Goal: Information Seeking & Learning: Check status

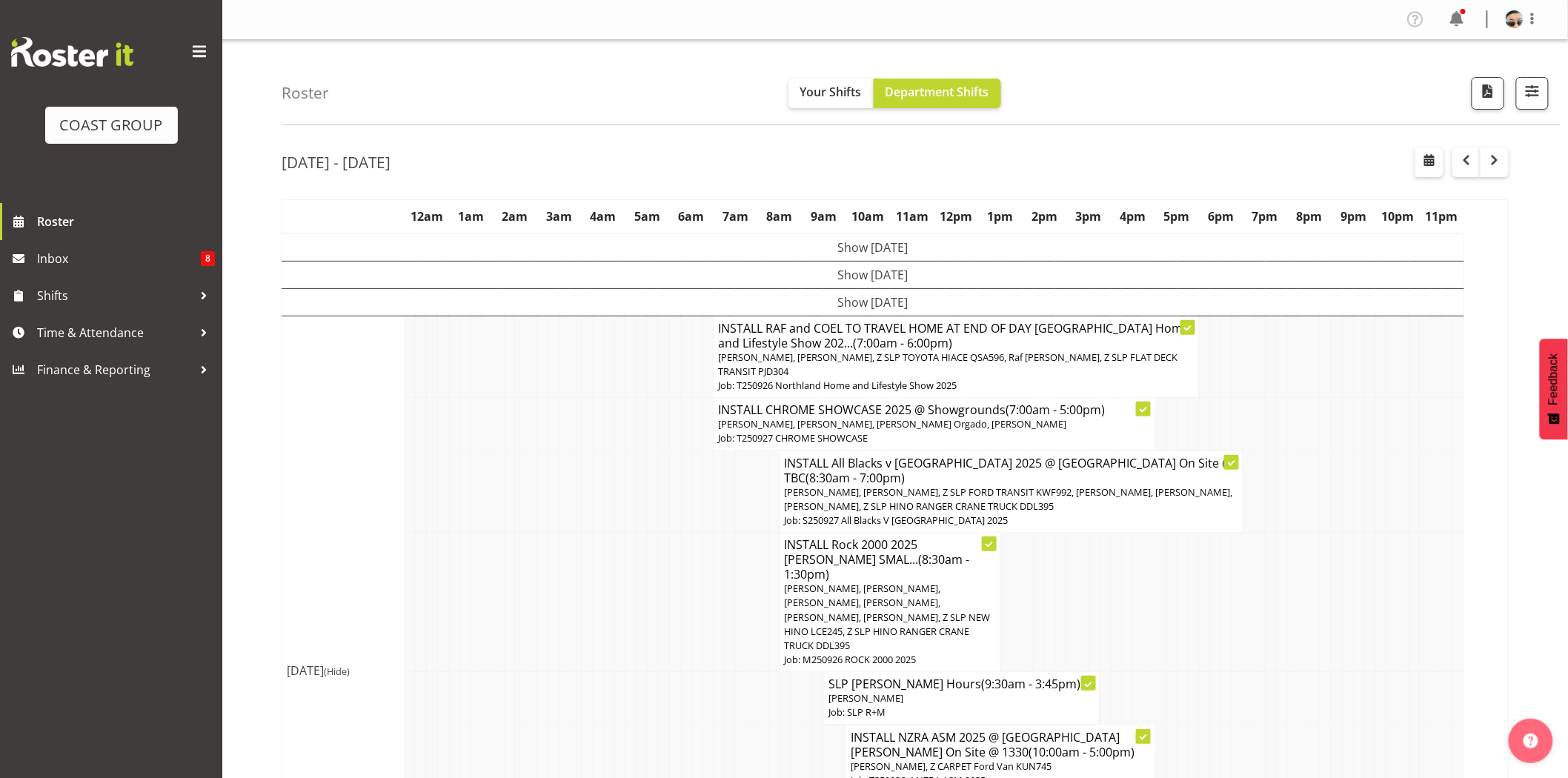
click at [706, 548] on td at bounding box center [708, 602] width 11 height 139
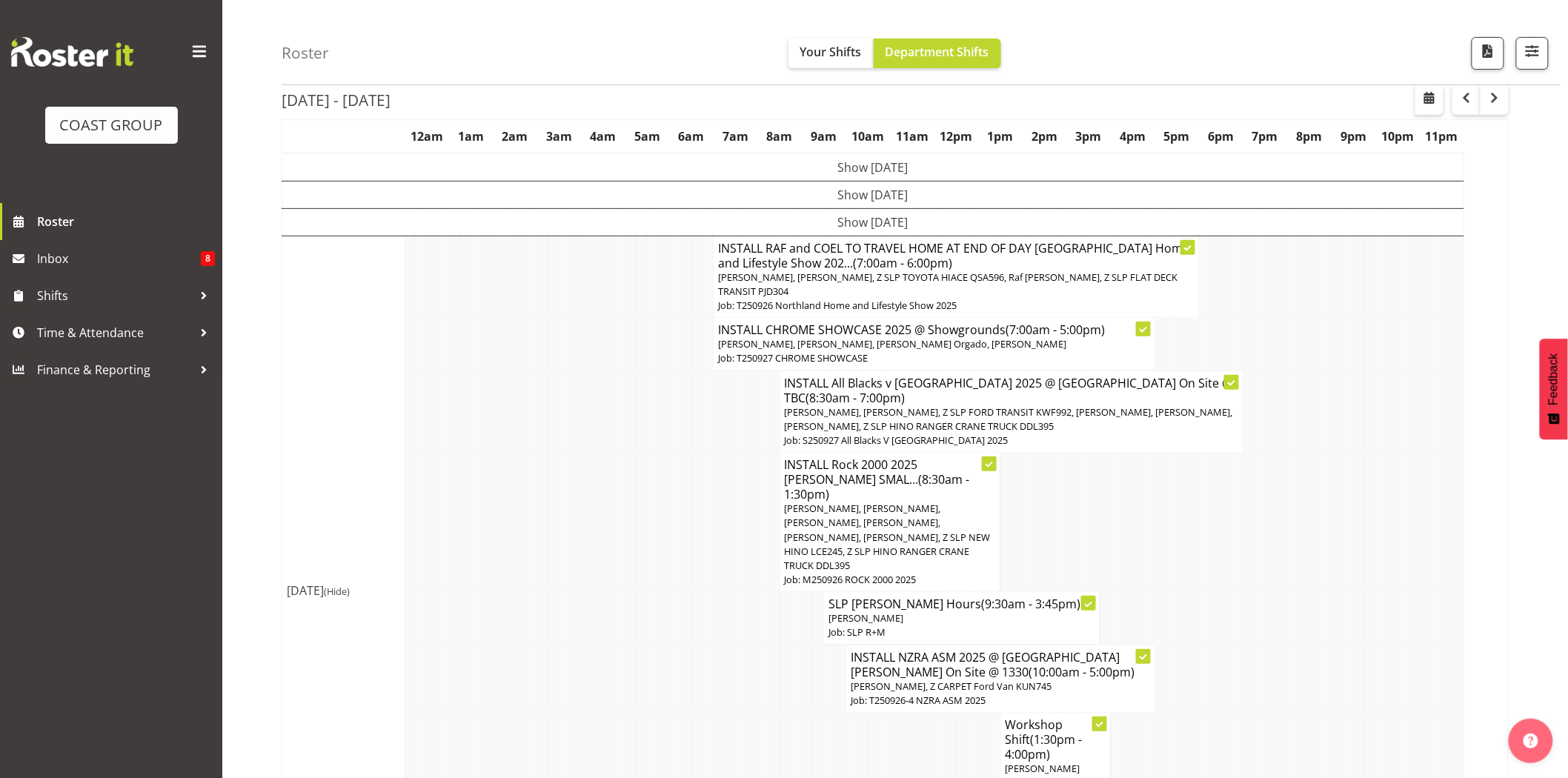
scroll to position [88, 0]
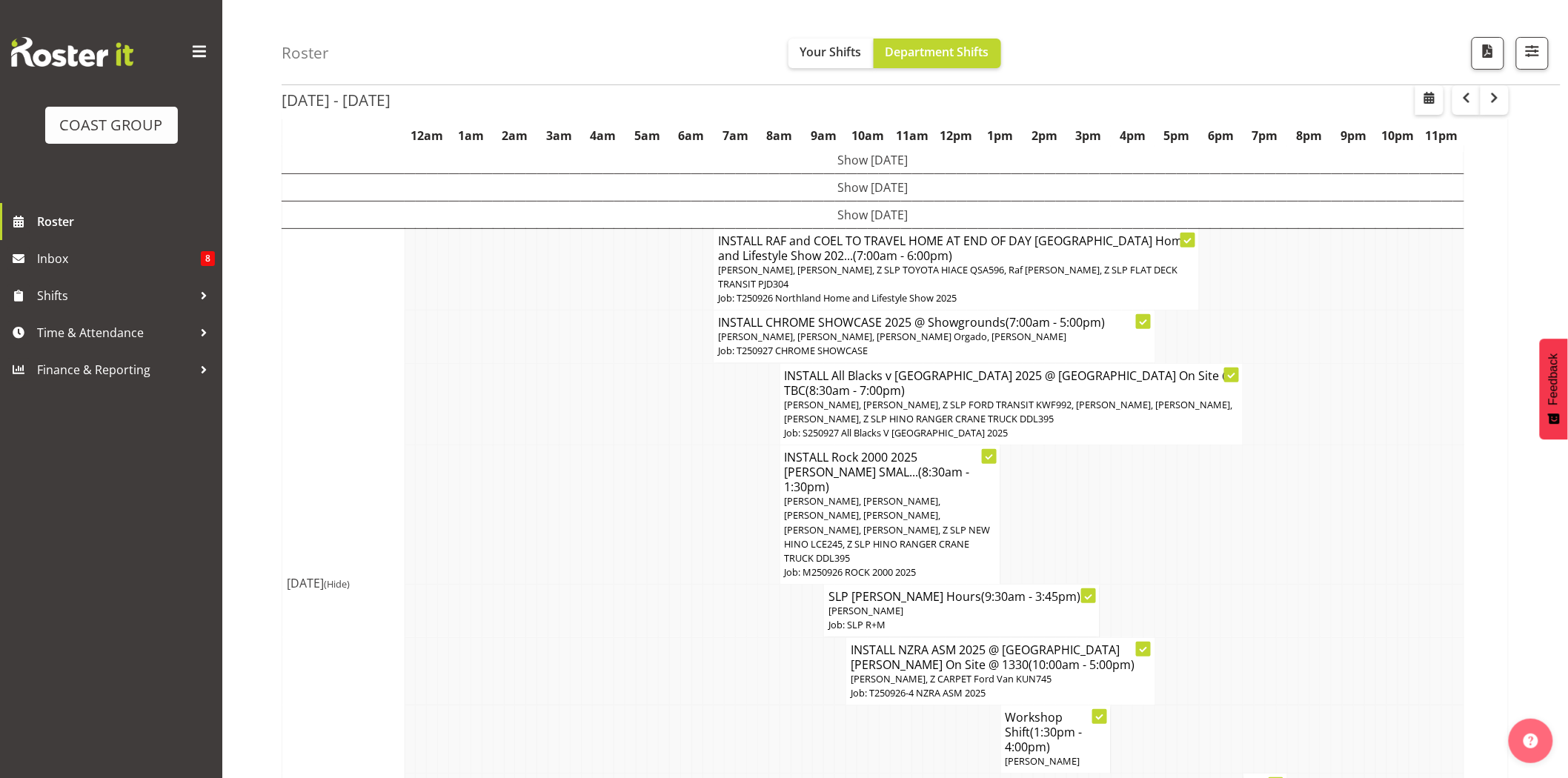
click at [1010, 642] on h4 "INSTALL NZRA ASM 2025 @ [GEOGRAPHIC_DATA][PERSON_NAME] On Site @ 1330 (10:00am …" at bounding box center [1000, 657] width 299 height 30
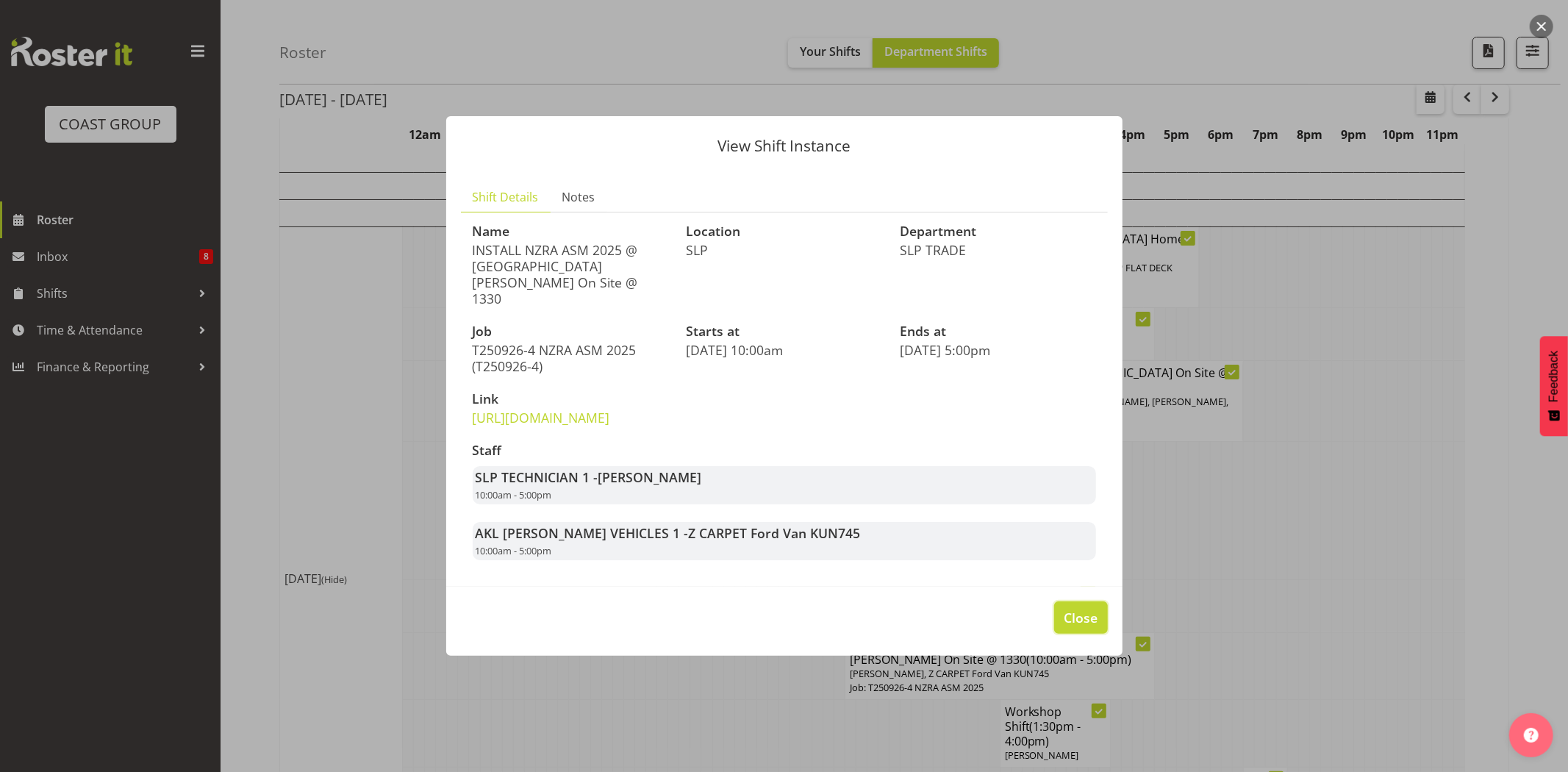
click at [1068, 614] on button "Close" at bounding box center [1081, 617] width 53 height 32
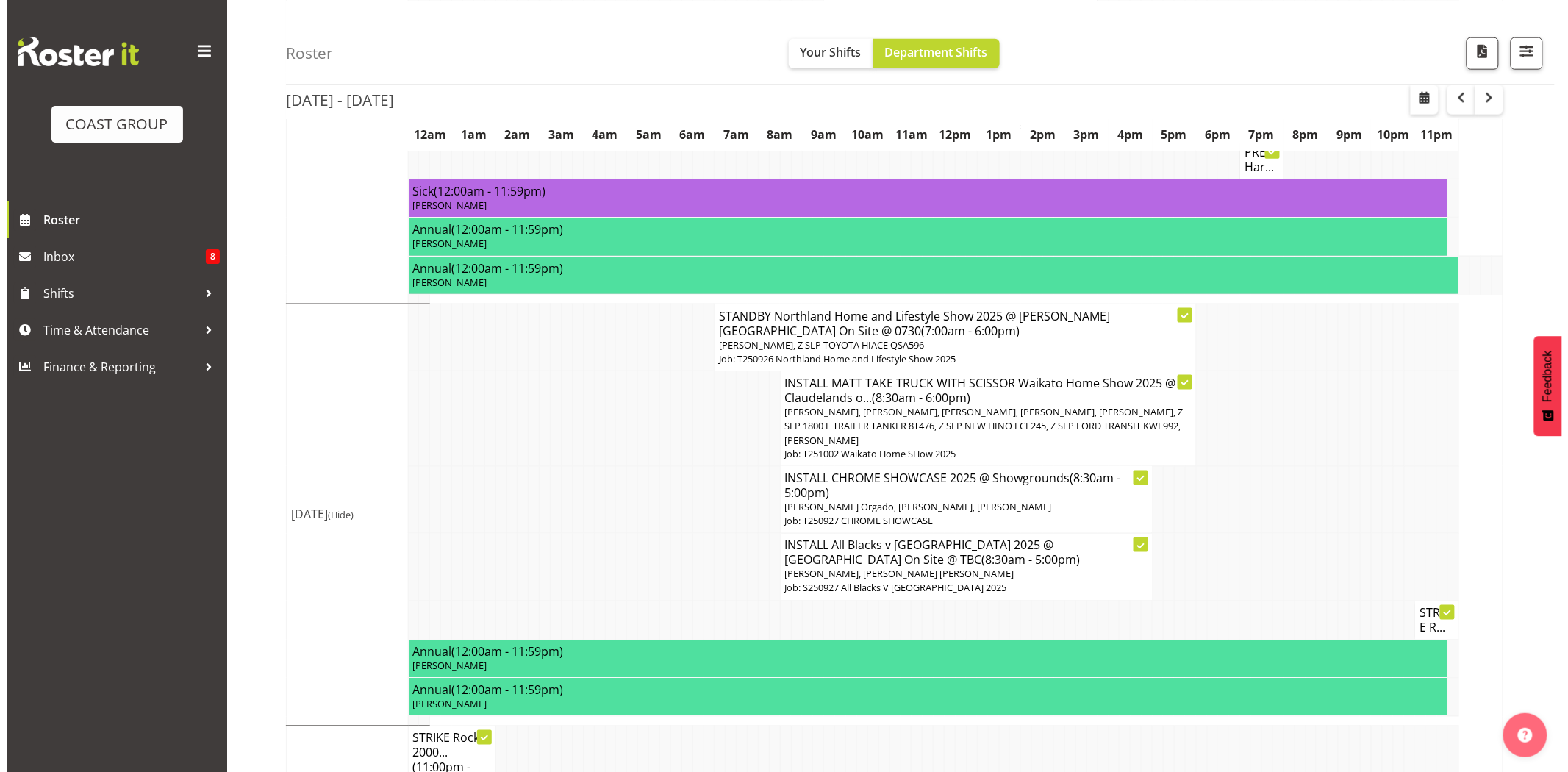
scroll to position [755, 0]
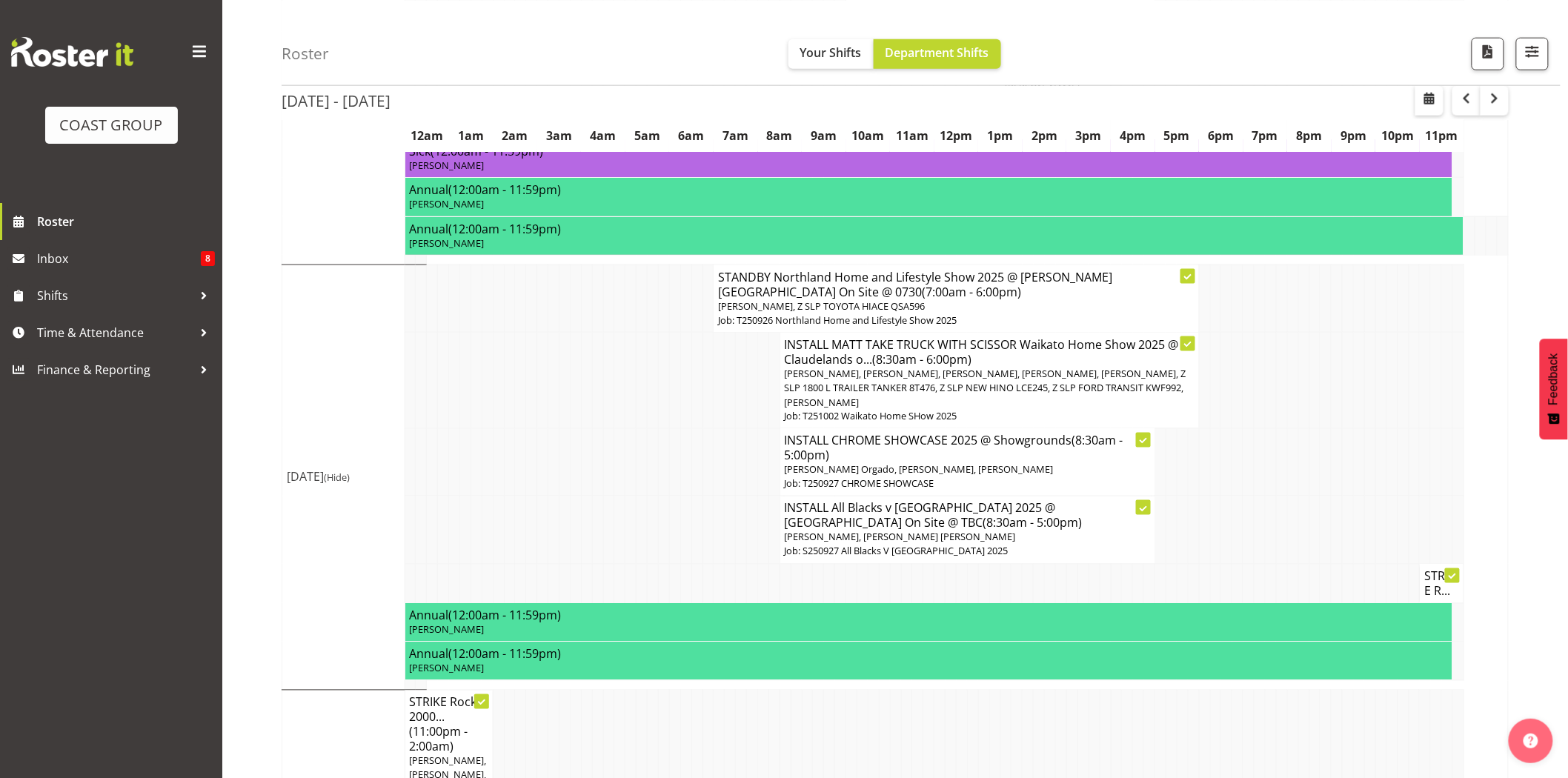
click at [1440, 569] on h4 "STRIKE R..." at bounding box center [1442, 584] width 35 height 30
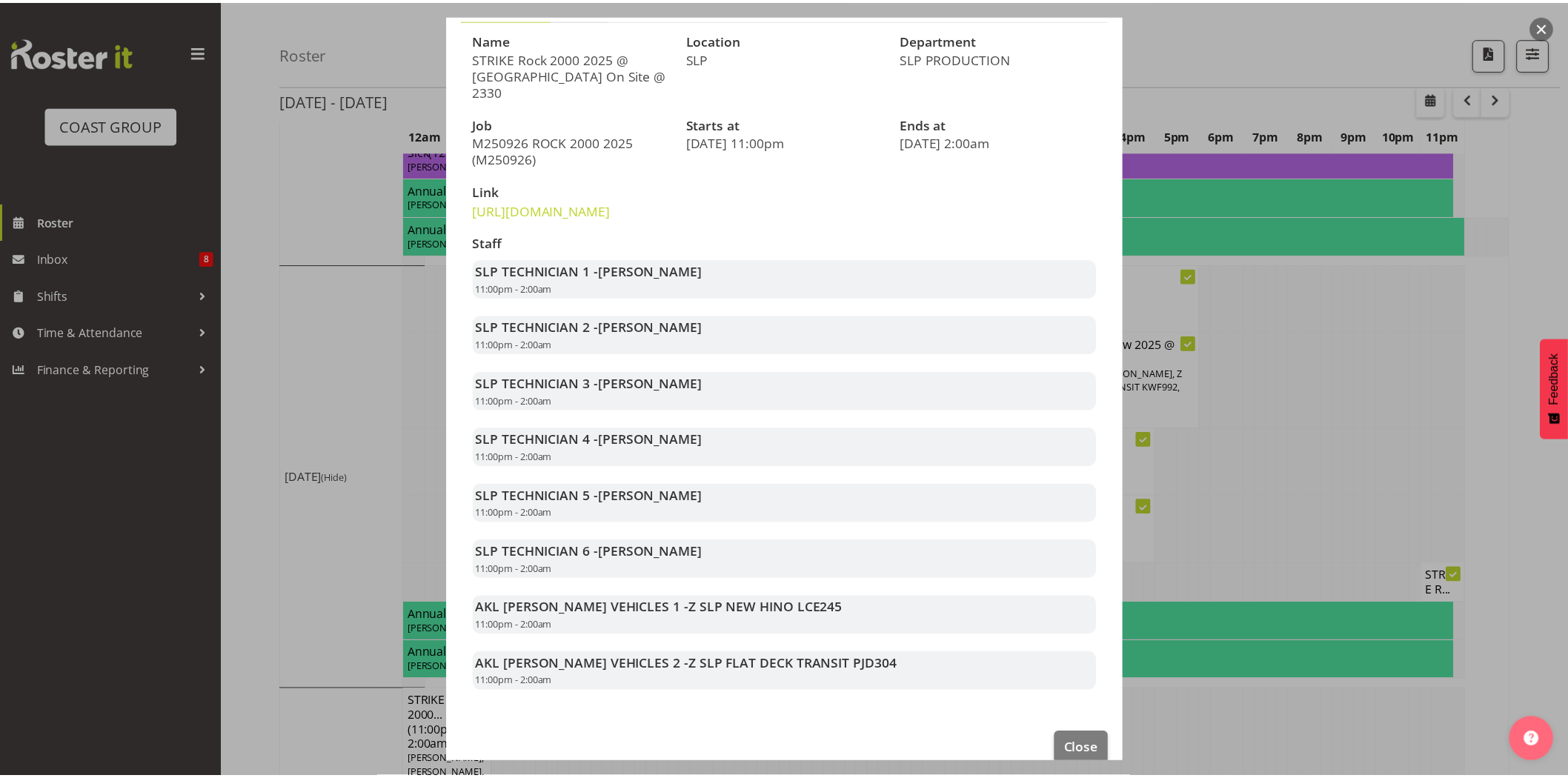
scroll to position [171, 0]
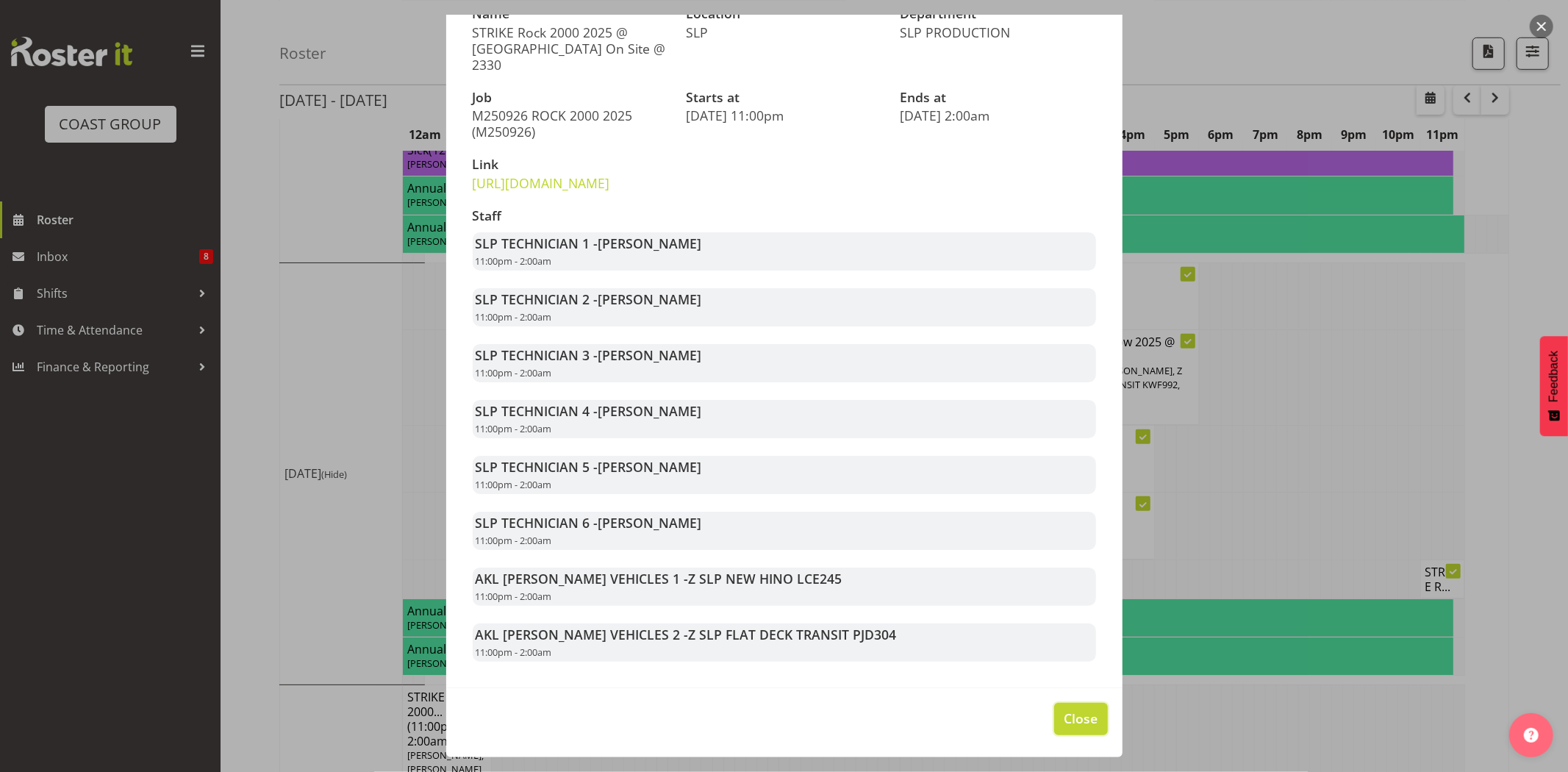
click at [1054, 718] on button "Close" at bounding box center [1081, 719] width 53 height 32
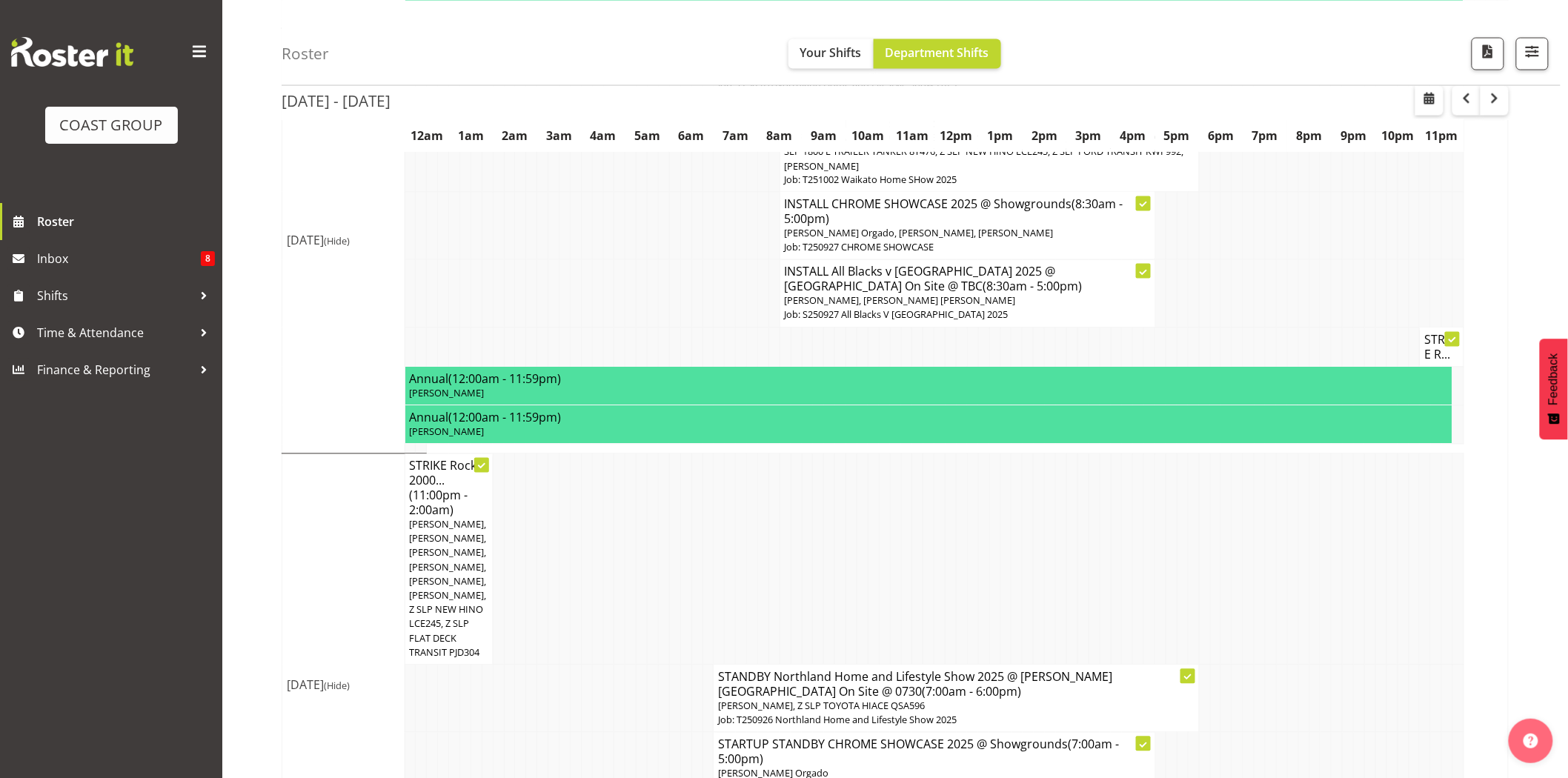
scroll to position [1002, 0]
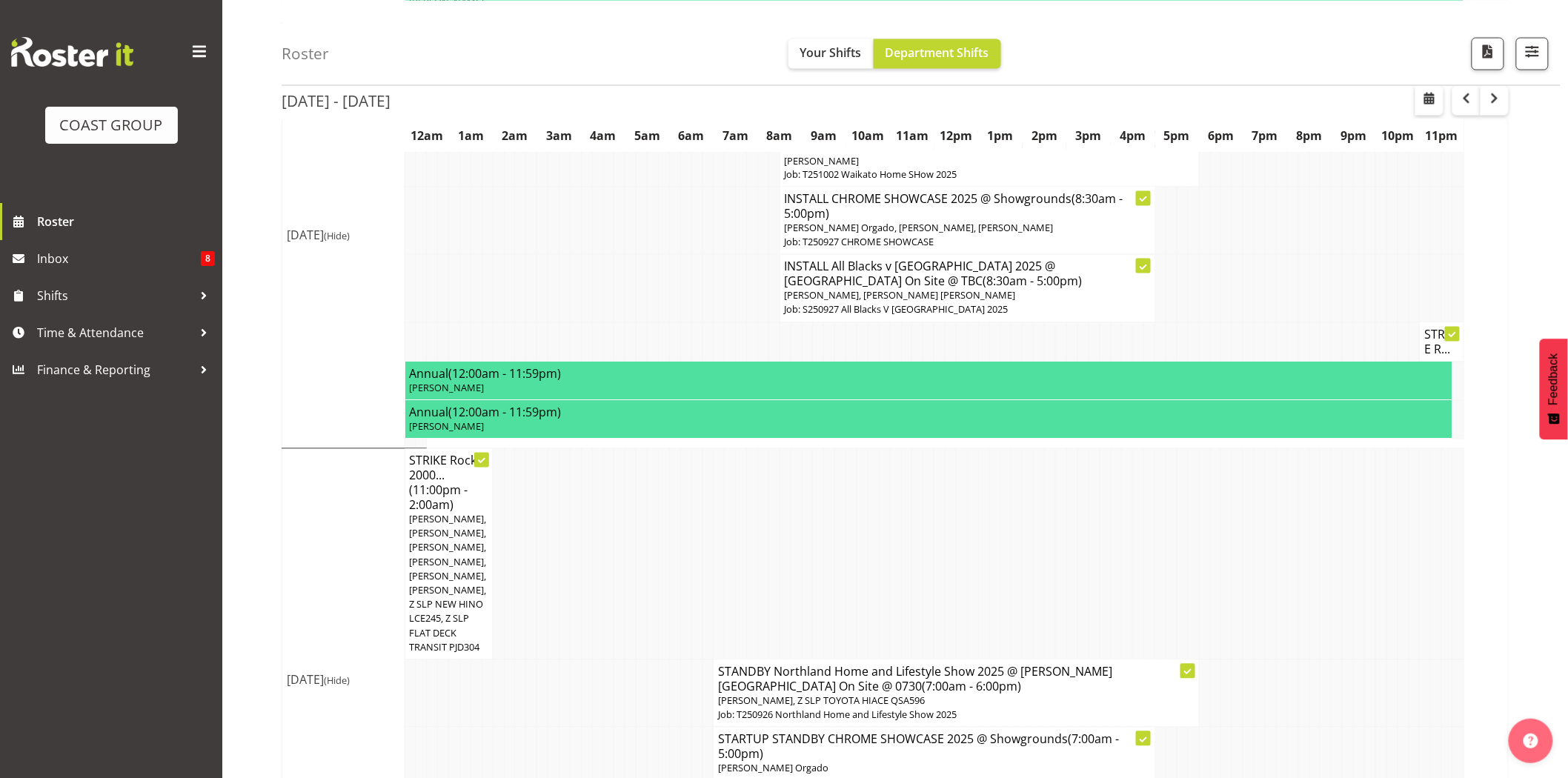
click at [1152, 514] on td at bounding box center [1149, 554] width 11 height 211
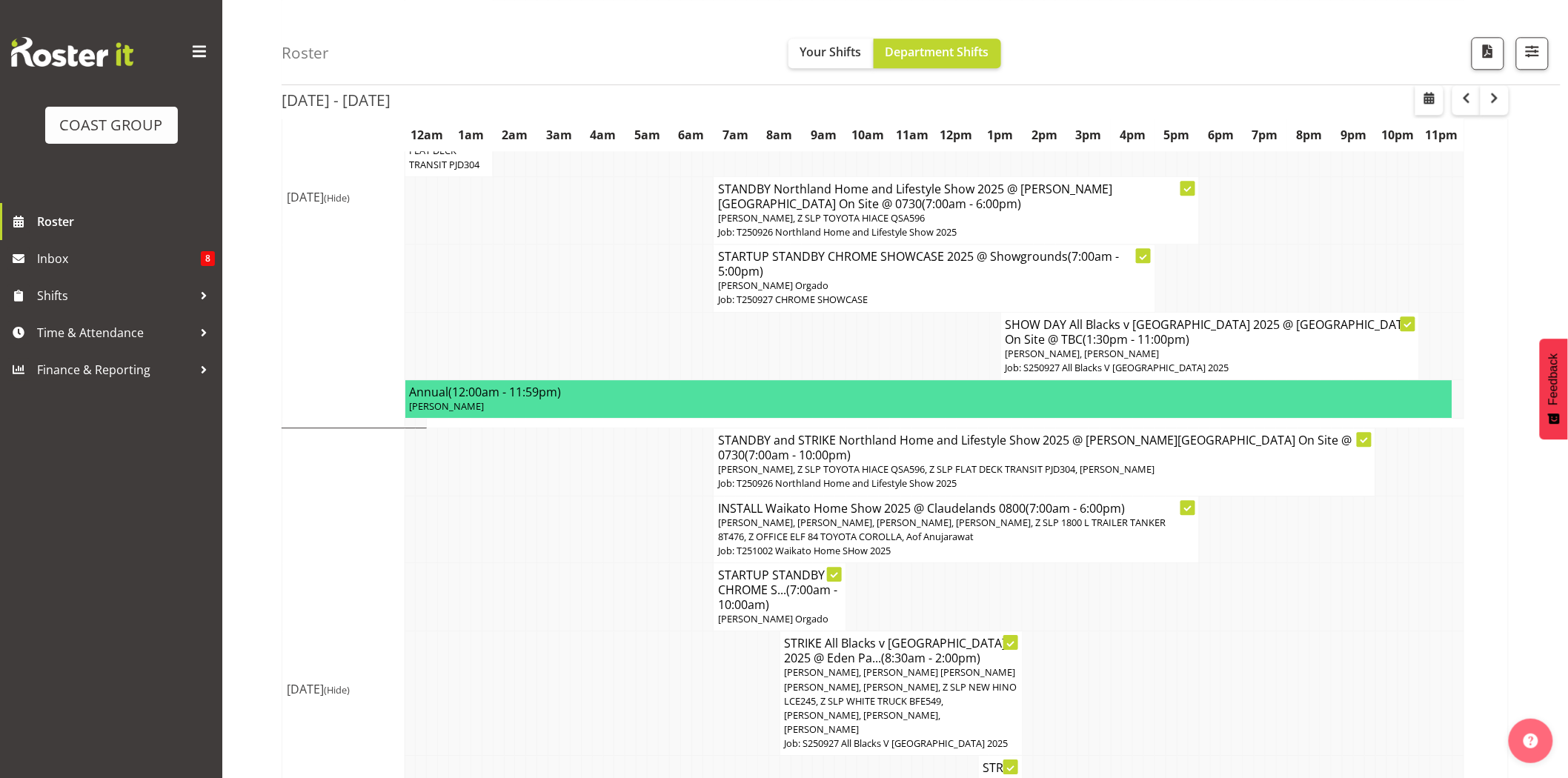
scroll to position [1584, 0]
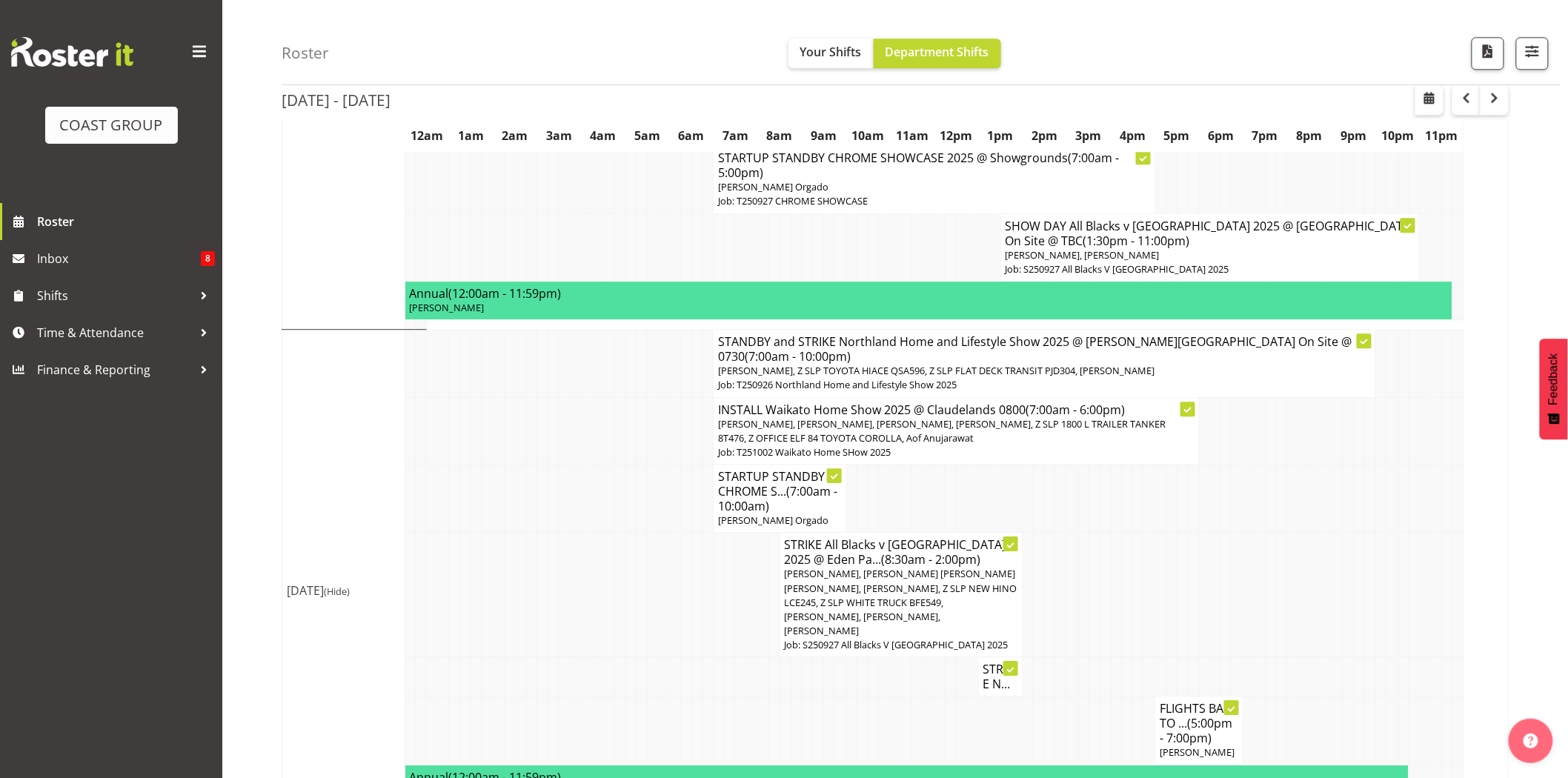
click at [1359, 544] on td at bounding box center [1359, 595] width 11 height 125
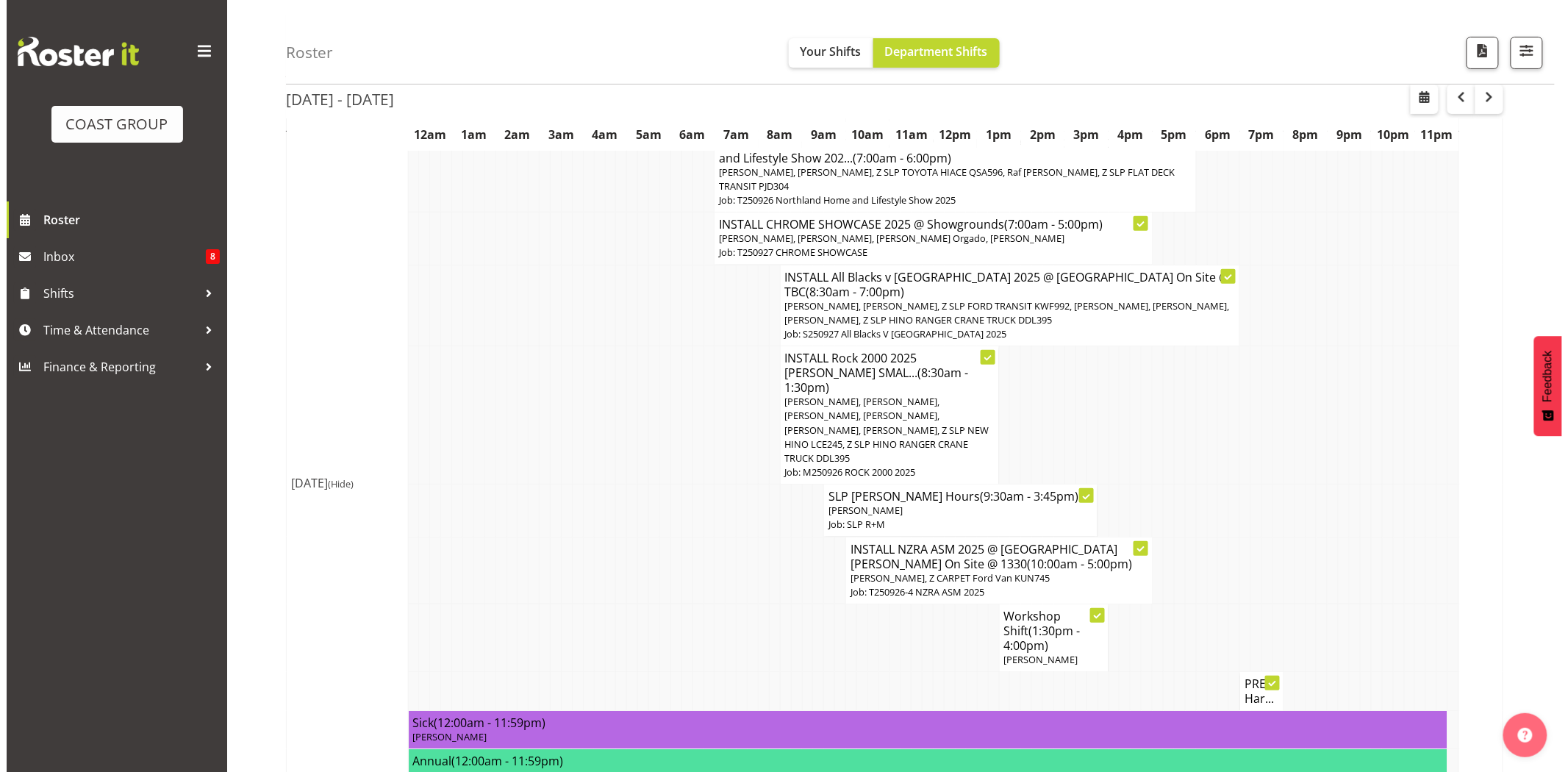
scroll to position [0, 0]
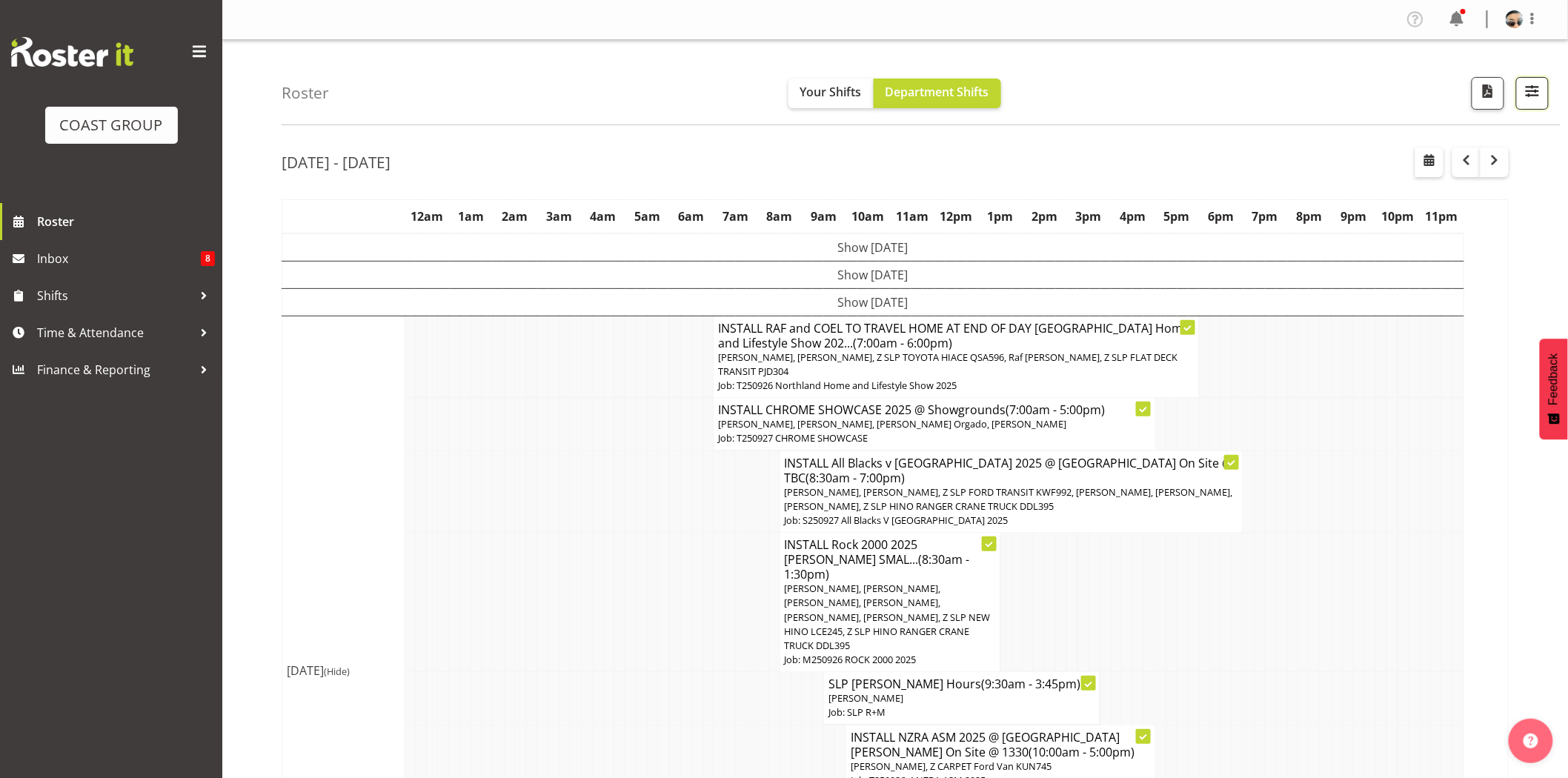
click at [1536, 95] on span "button" at bounding box center [1532, 91] width 19 height 19
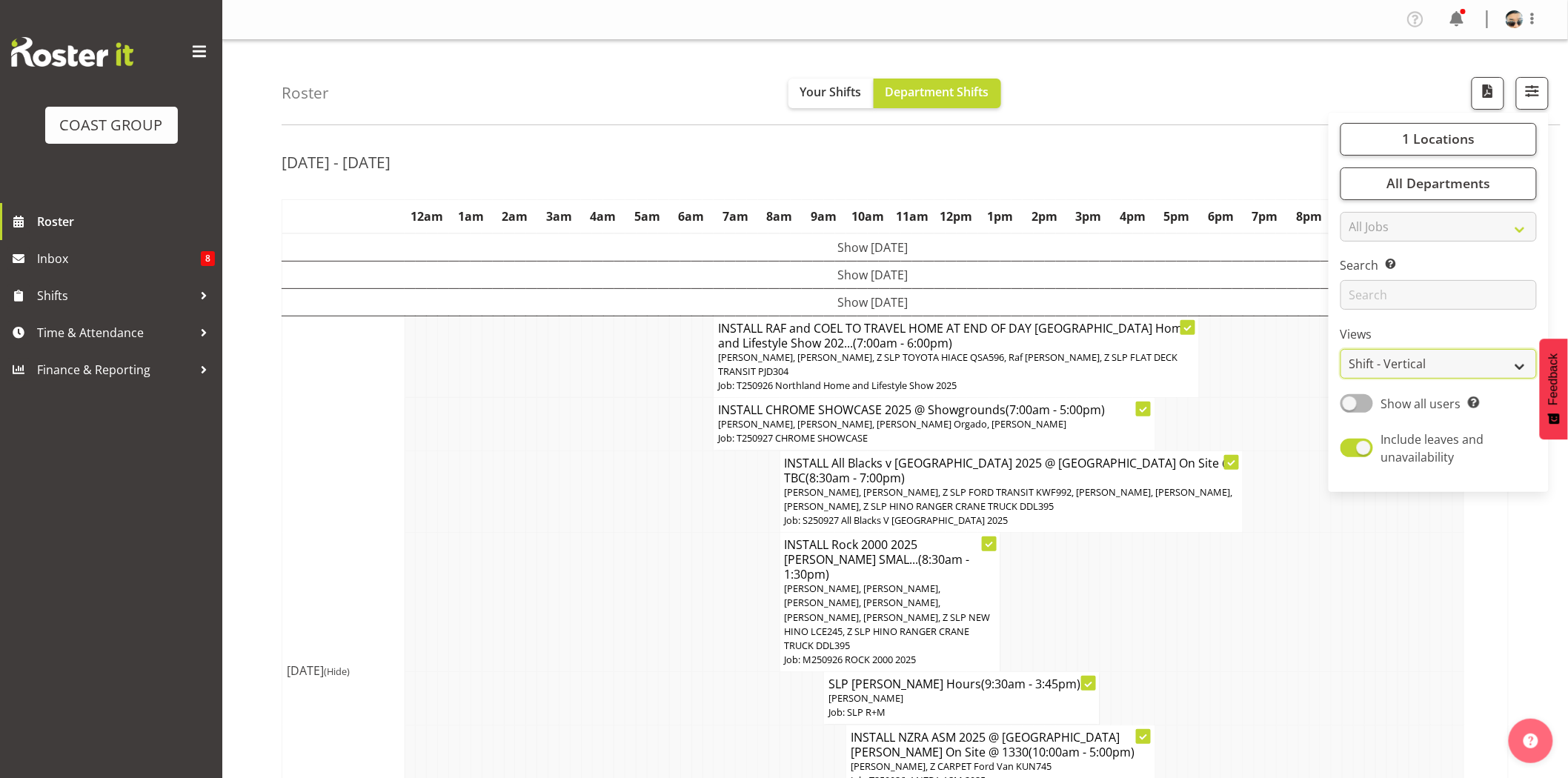
click at [1498, 361] on select "Staff Role Shift - Horizontal Shift - Vertical Staff - Location" at bounding box center [1438, 364] width 197 height 30
select select "staff"
click at [1341, 349] on select "Staff Role Shift - Horizontal Shift - Vertical Staff - Location" at bounding box center [1438, 364] width 197 height 30
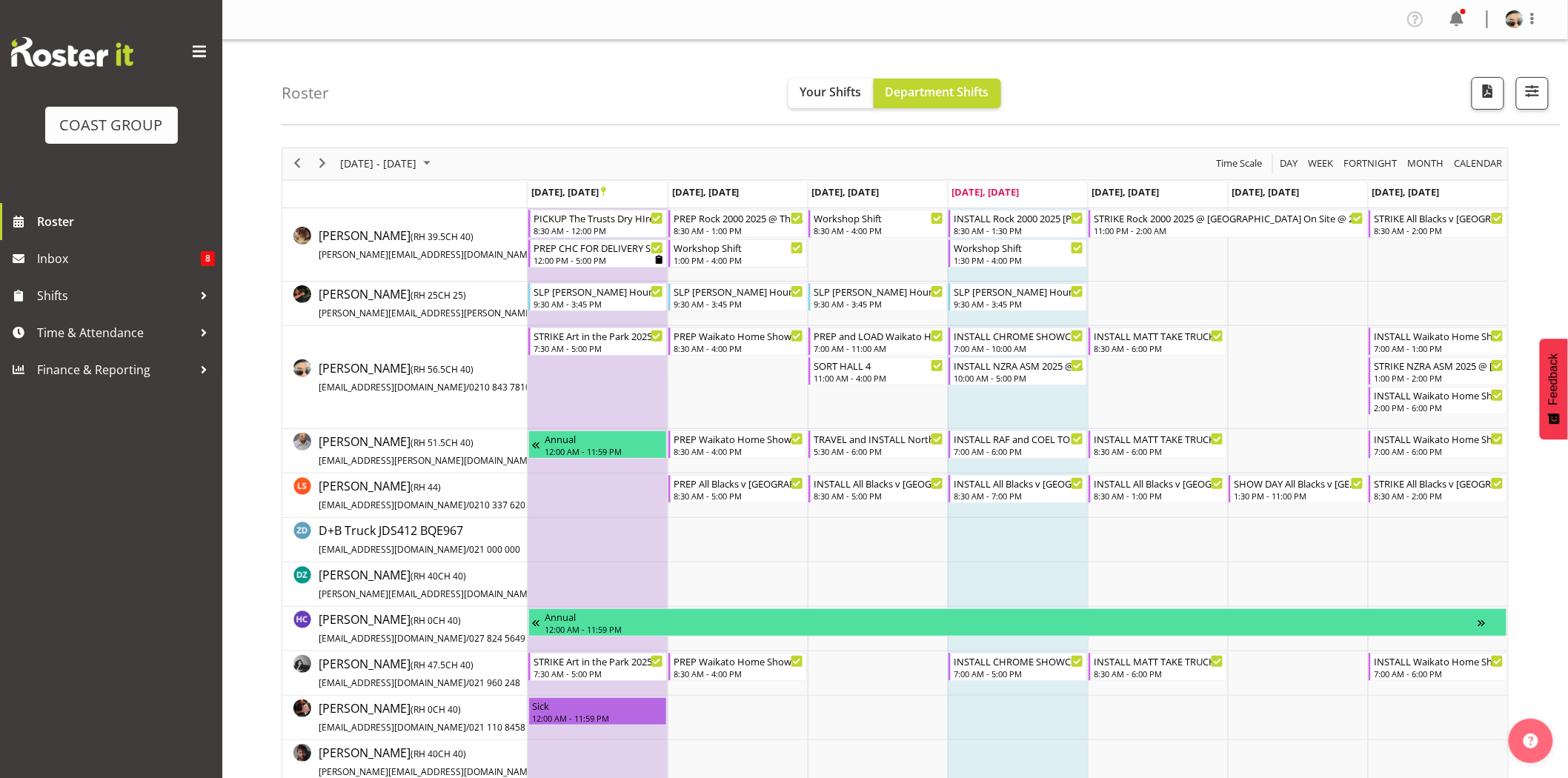
click at [765, 159] on div "[DATE] - [DATE] [DATE] Day Week Fortnight Month calendar Month Agenda Time Scale" at bounding box center [895, 163] width 1226 height 31
click at [705, 393] on td "Timeline Week of September 25, 2025" at bounding box center [737, 378] width 140 height 103
click at [1159, 341] on div "INSTALL MATT TAKE TRUCK WITH SCISSOR Waikato Home Show 2025 @ [GEOGRAPHIC_DATA]…" at bounding box center [1159, 342] width 130 height 28
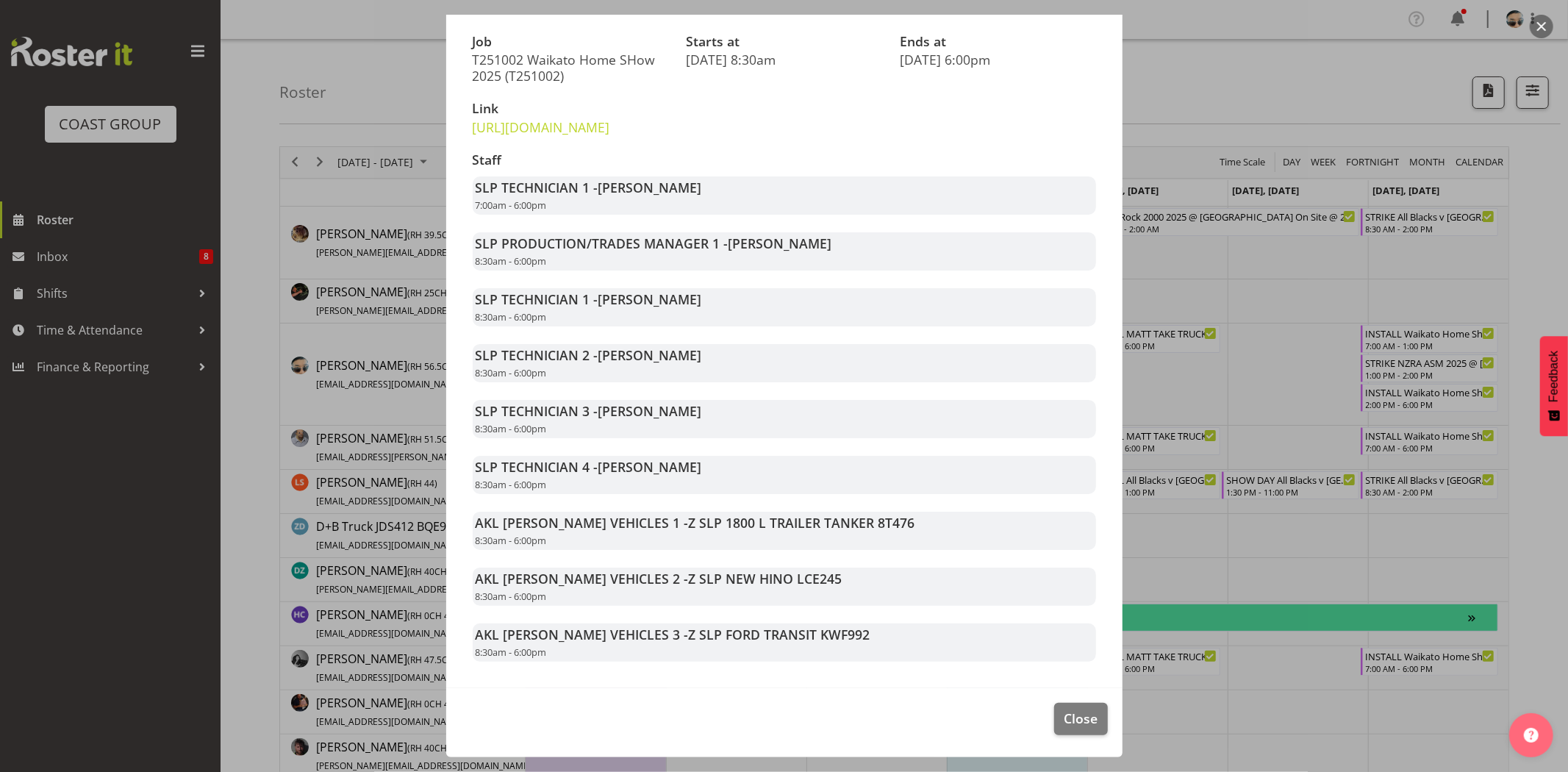
scroll to position [258, 0]
click at [1066, 712] on span "Close" at bounding box center [1080, 718] width 34 height 19
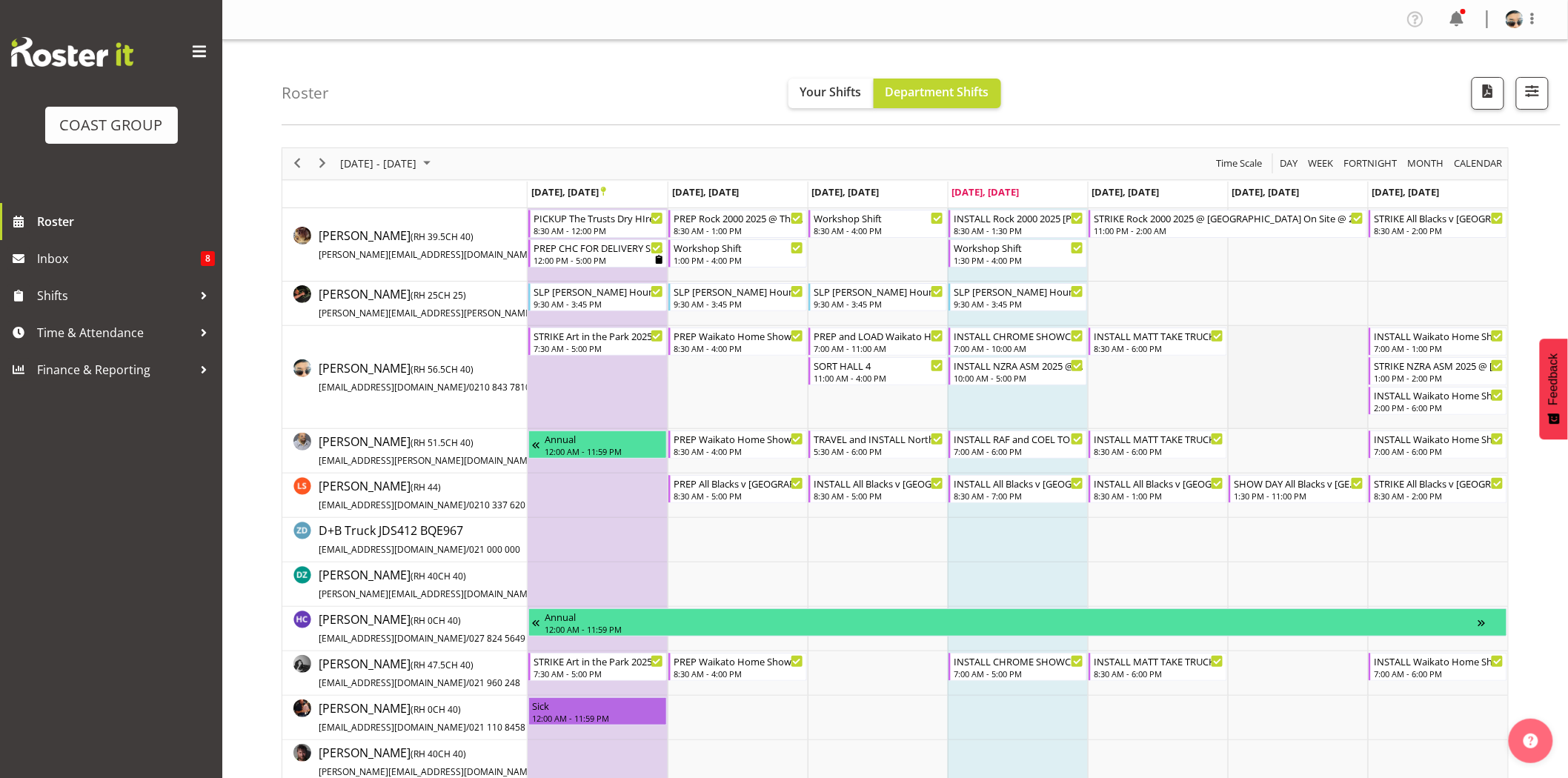
click at [1334, 402] on td "Timeline Week of September 25, 2025" at bounding box center [1297, 378] width 140 height 103
click at [1438, 398] on div "INSTALL Waikato Home Show 2025 @ Claudelands 0800" at bounding box center [1438, 394] width 130 height 15
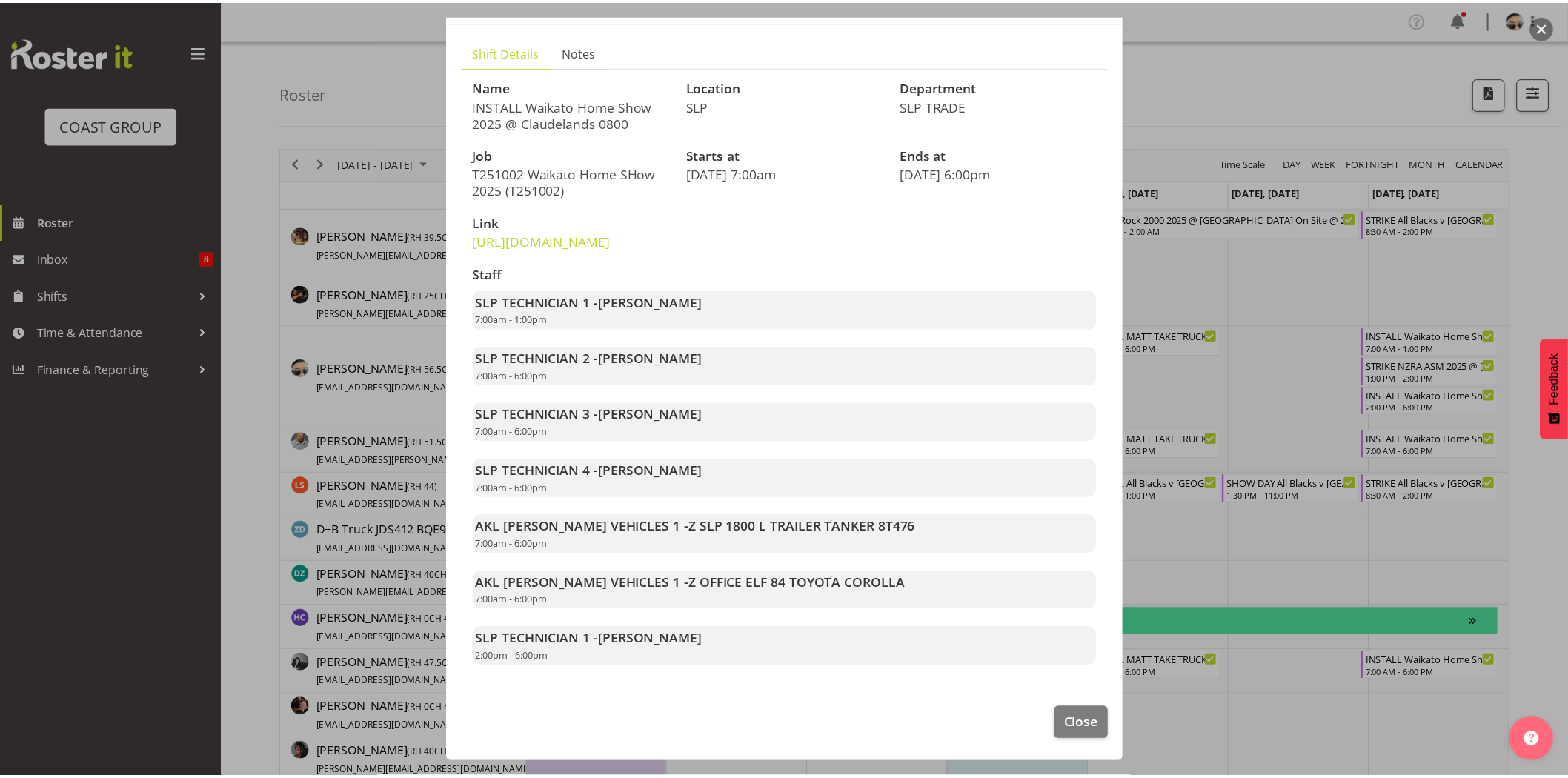
scroll to position [114, 0]
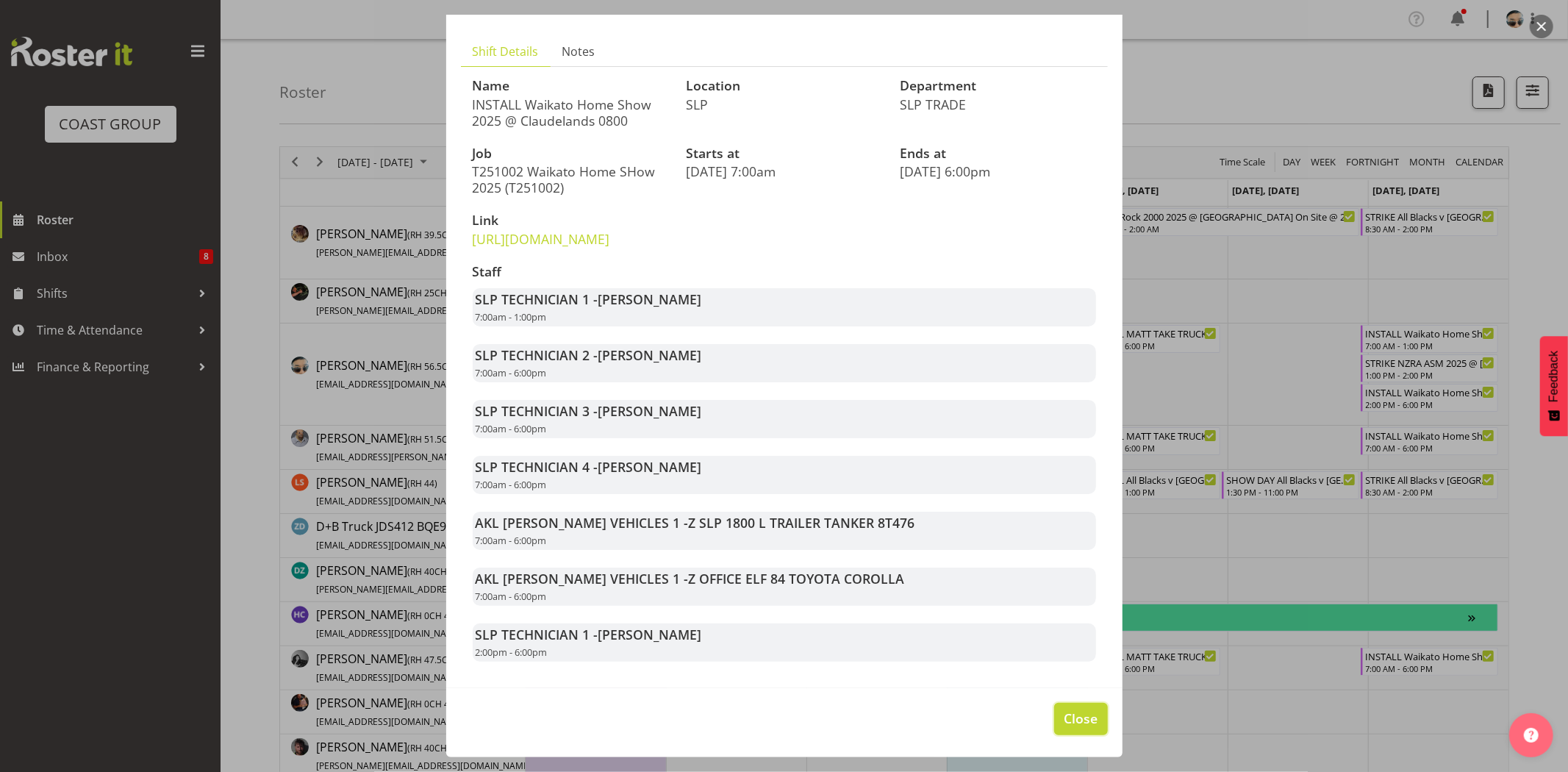
click at [1063, 722] on span "Close" at bounding box center [1080, 718] width 34 height 19
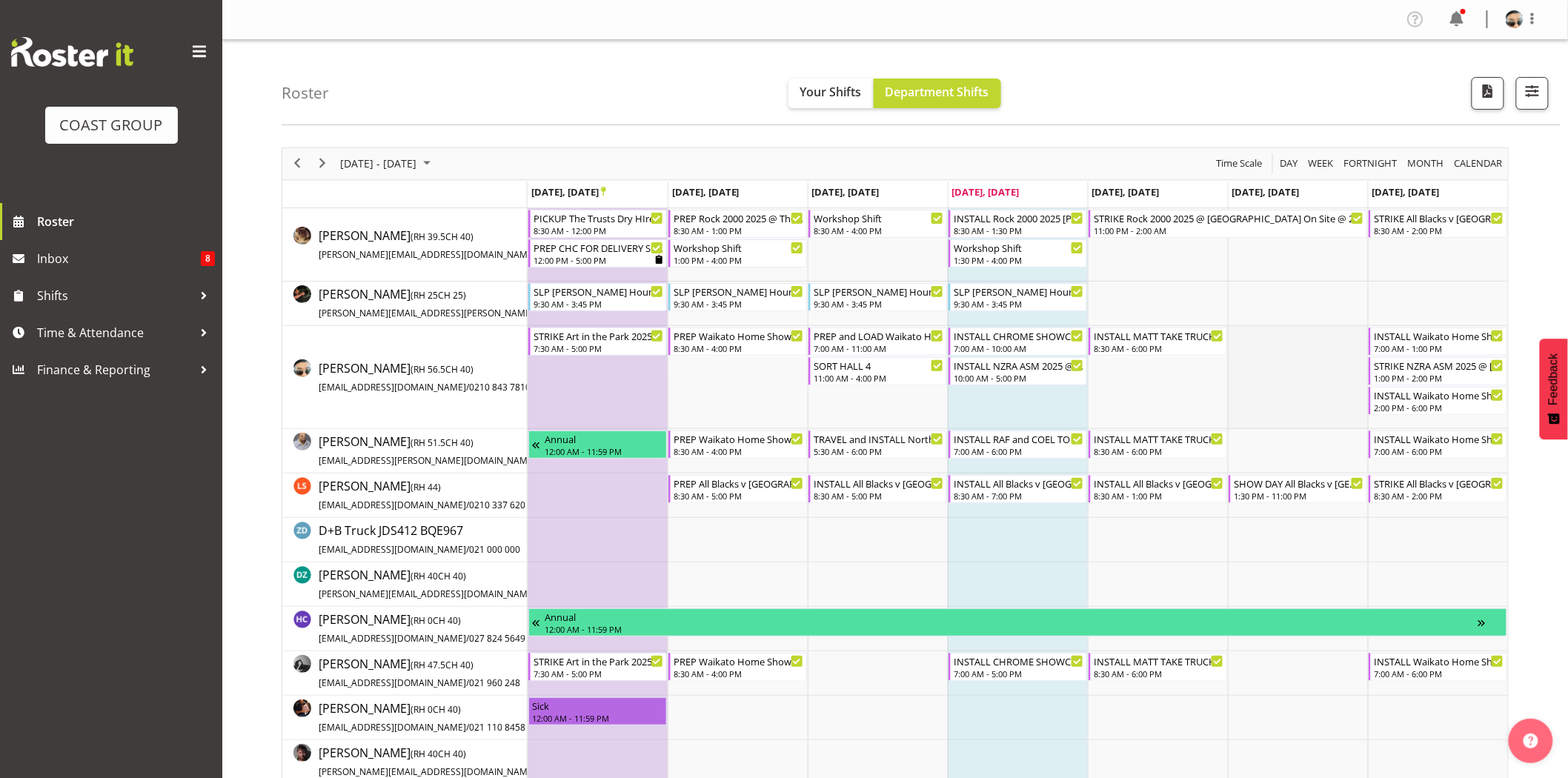
click at [1292, 376] on td "Timeline Week of September 25, 2025" at bounding box center [1297, 378] width 140 height 103
click at [320, 165] on span "Next" at bounding box center [322, 163] width 18 height 18
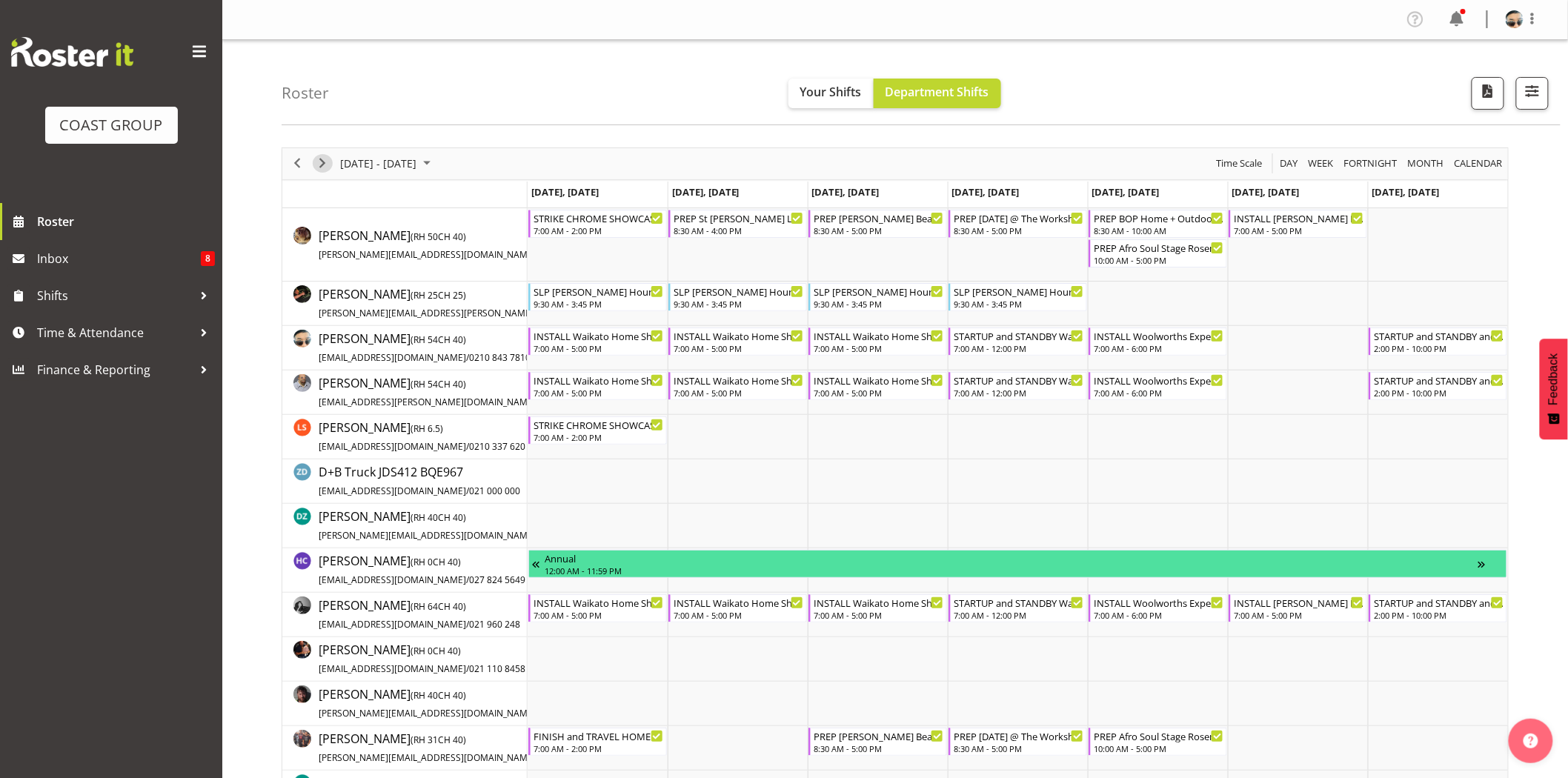
click at [323, 163] on span "Next" at bounding box center [322, 163] width 18 height 18
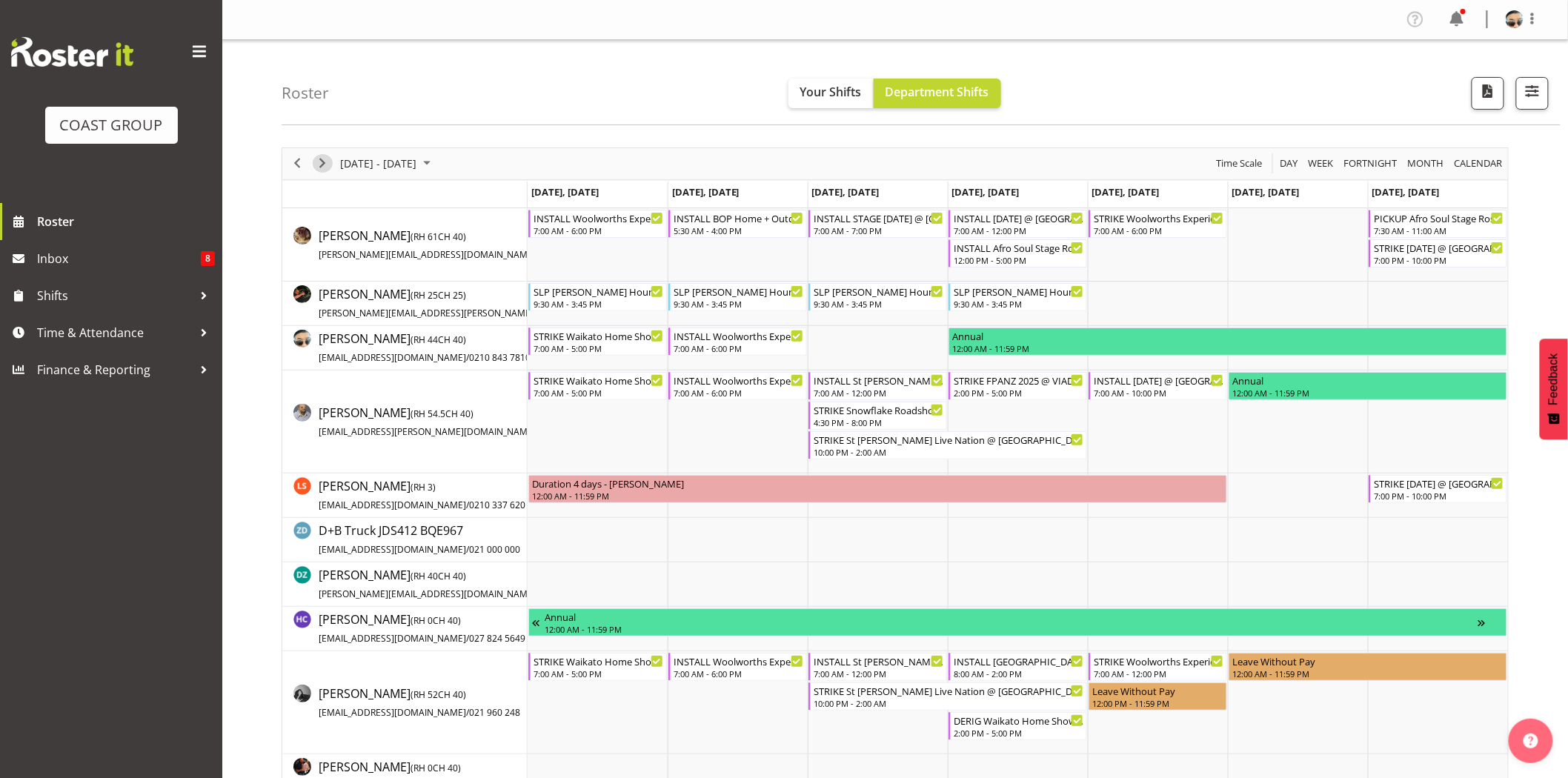
click at [324, 158] on span "Next" at bounding box center [322, 163] width 18 height 18
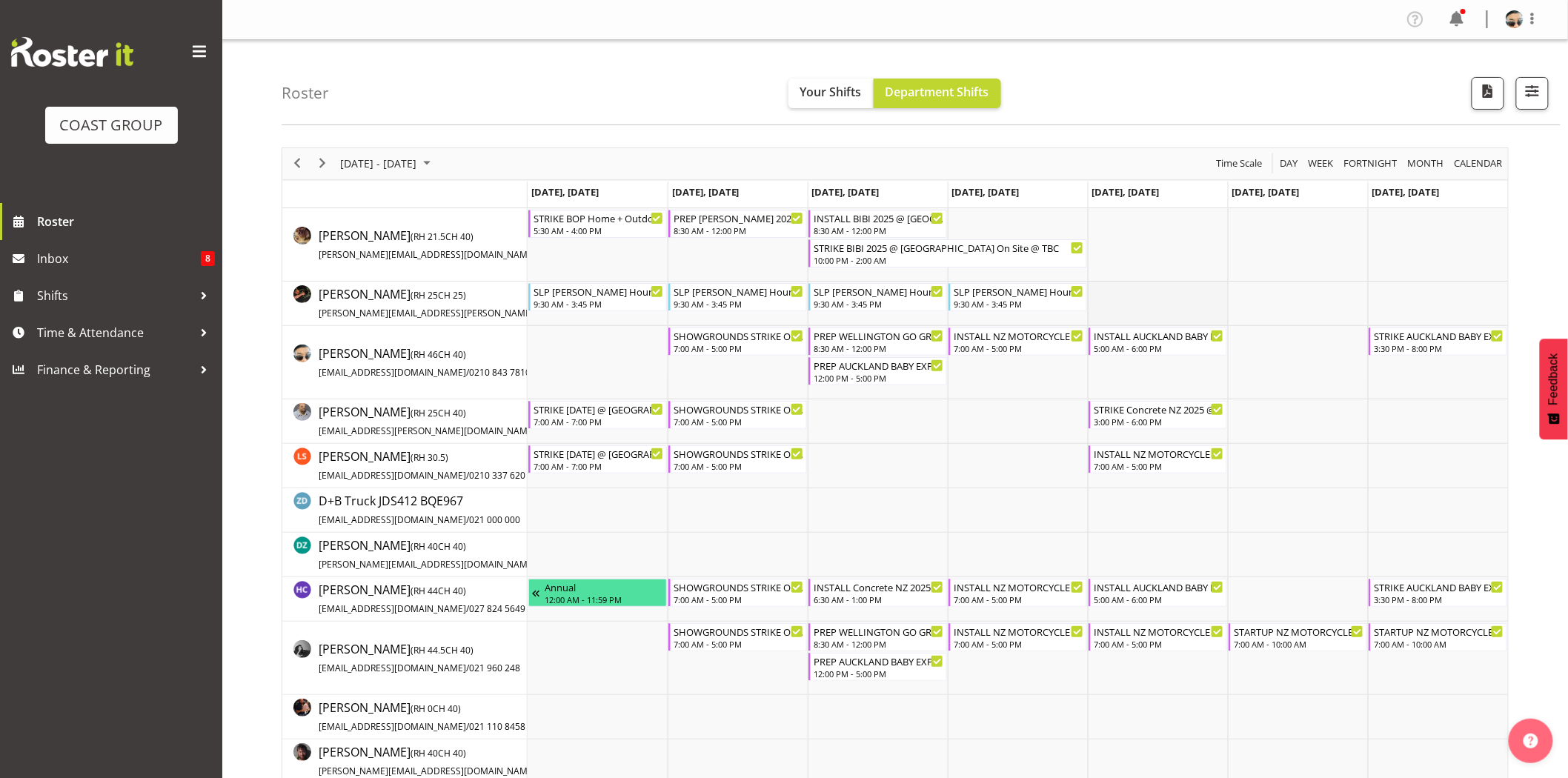
click at [1141, 297] on td "Timeline Week of October 16, 2025" at bounding box center [1157, 303] width 140 height 44
click at [316, 167] on span "Next" at bounding box center [322, 163] width 18 height 18
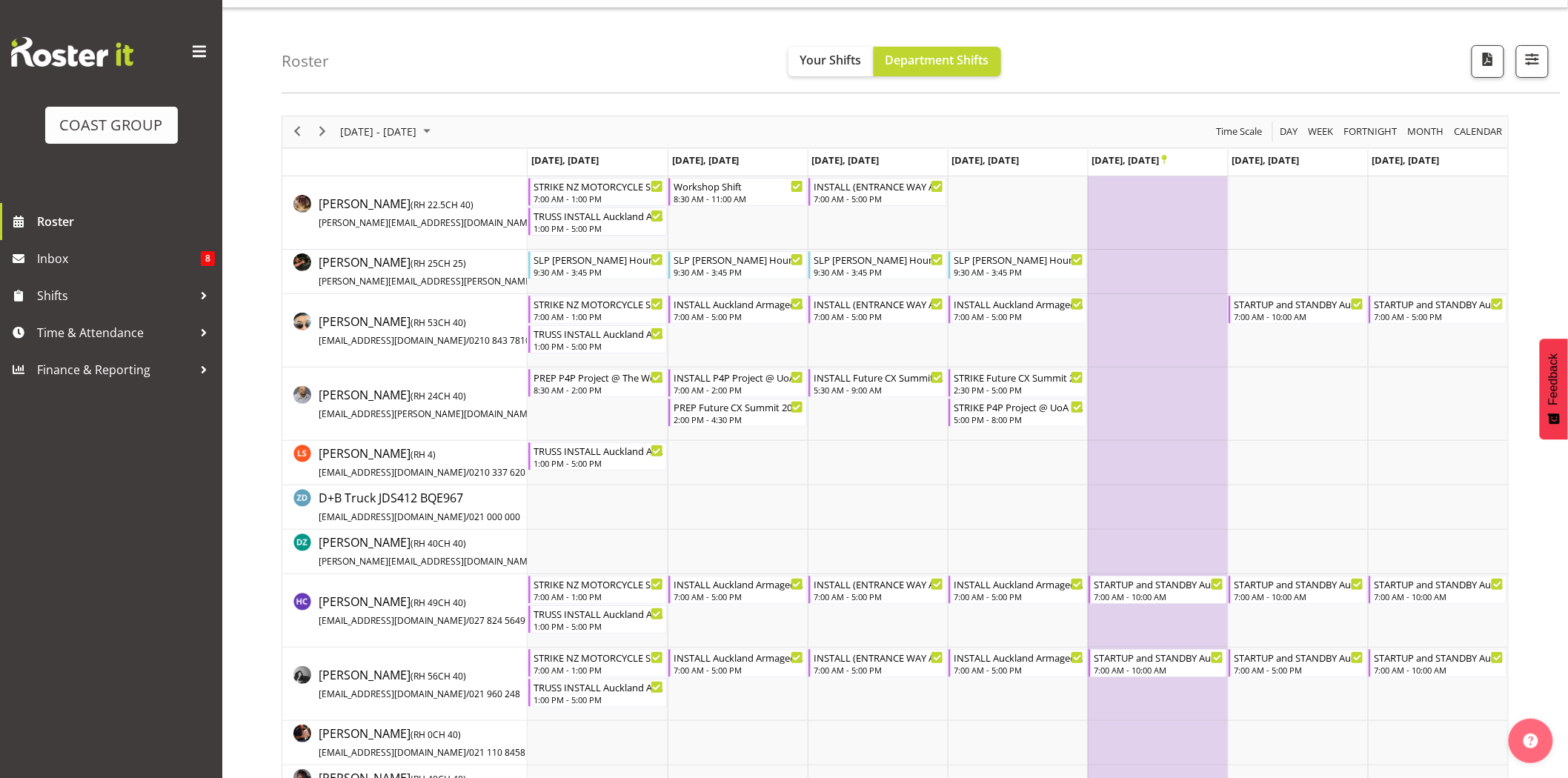
scroll to position [28, 0]
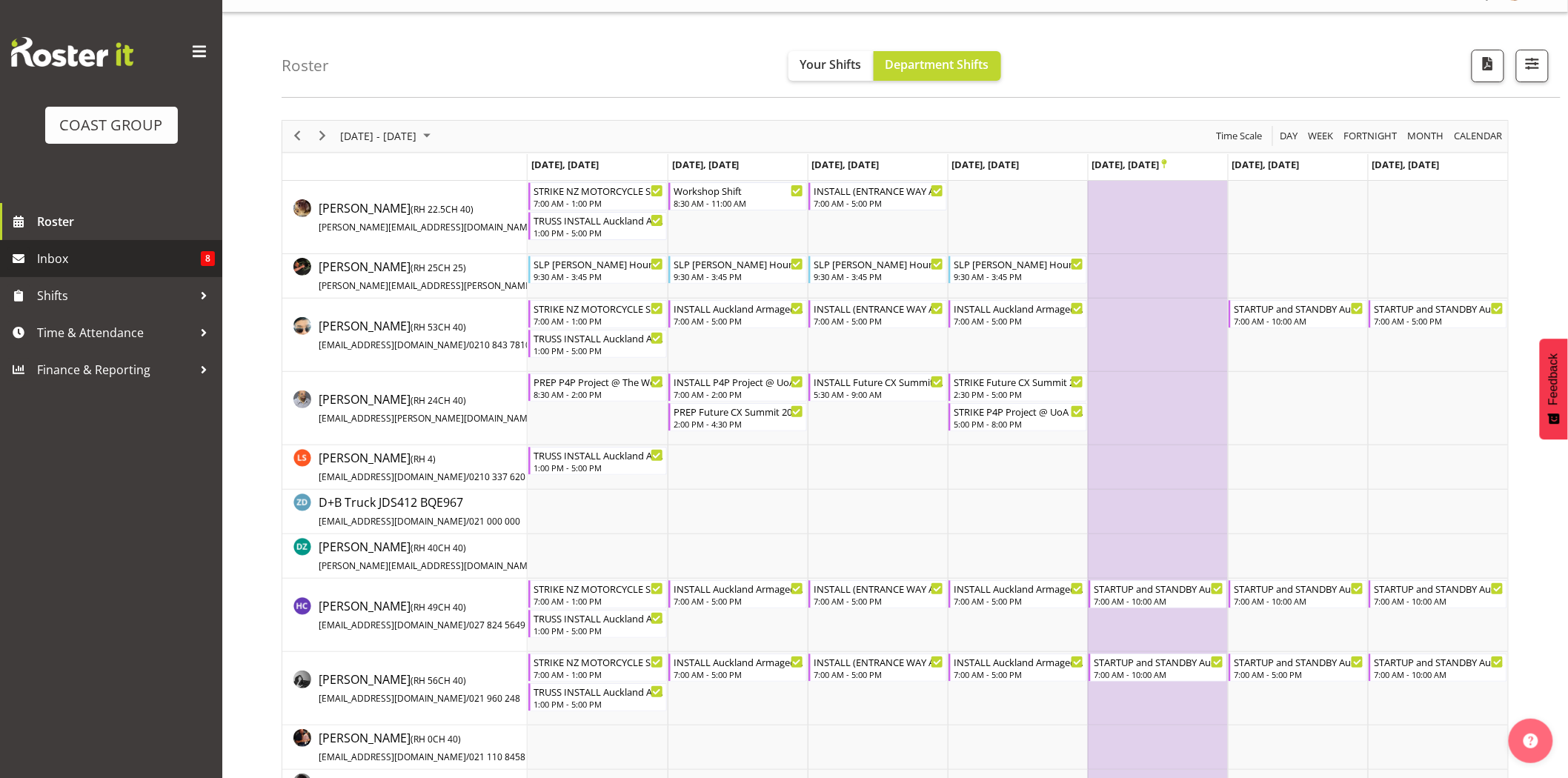
click at [96, 269] on span "Inbox" at bounding box center [118, 258] width 164 height 22
